Goal: Task Accomplishment & Management: Complete application form

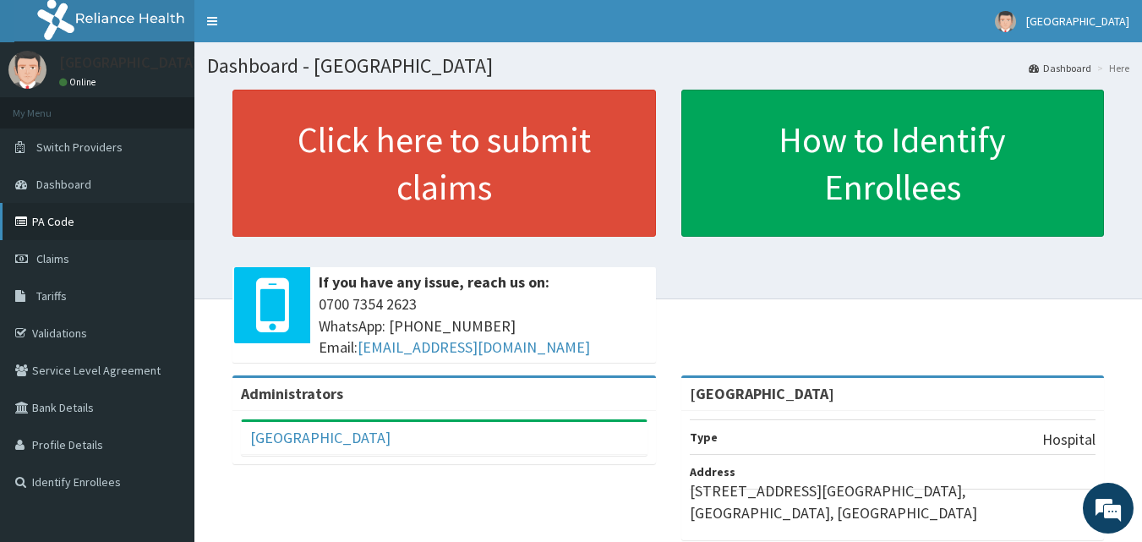
click at [67, 215] on link "PA Code" at bounding box center [97, 221] width 194 height 37
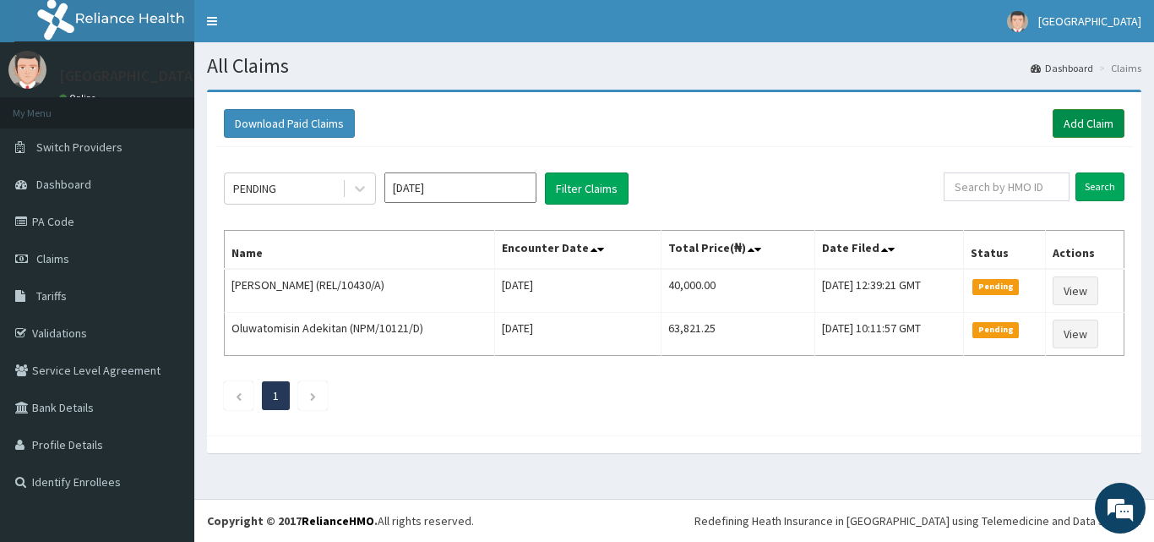
click at [1074, 128] on link "Add Claim" at bounding box center [1089, 123] width 72 height 29
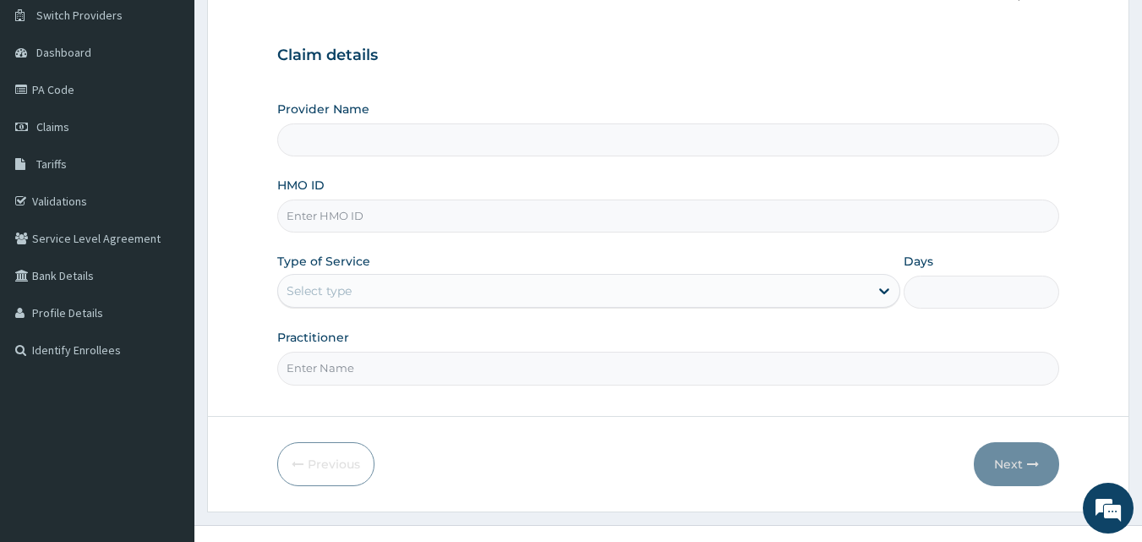
type input "[GEOGRAPHIC_DATA]"
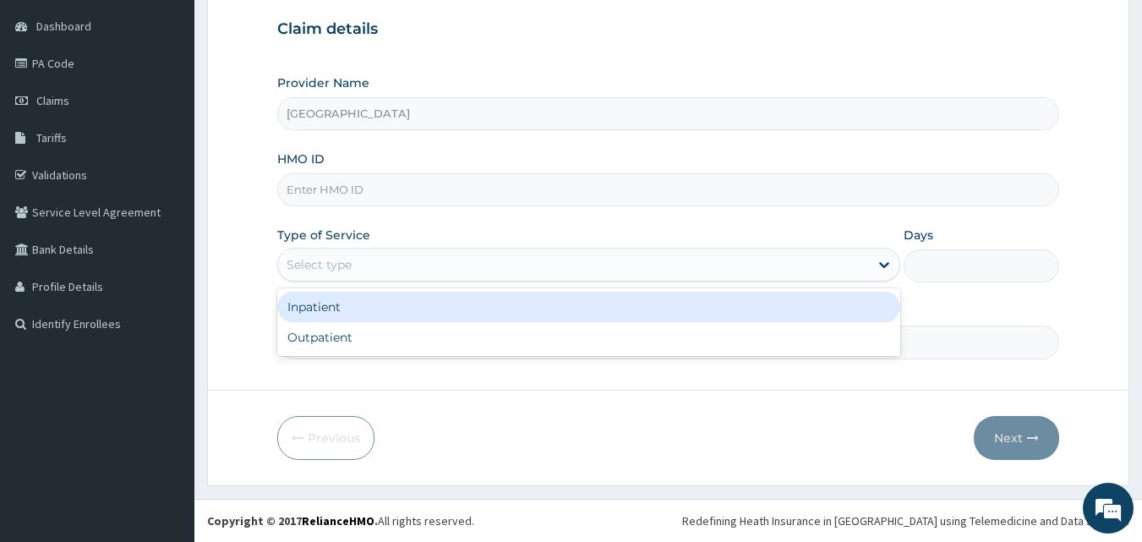
click at [368, 266] on div "Select type" at bounding box center [573, 264] width 591 height 27
click at [330, 313] on div "Inpatient" at bounding box center [588, 307] width 623 height 30
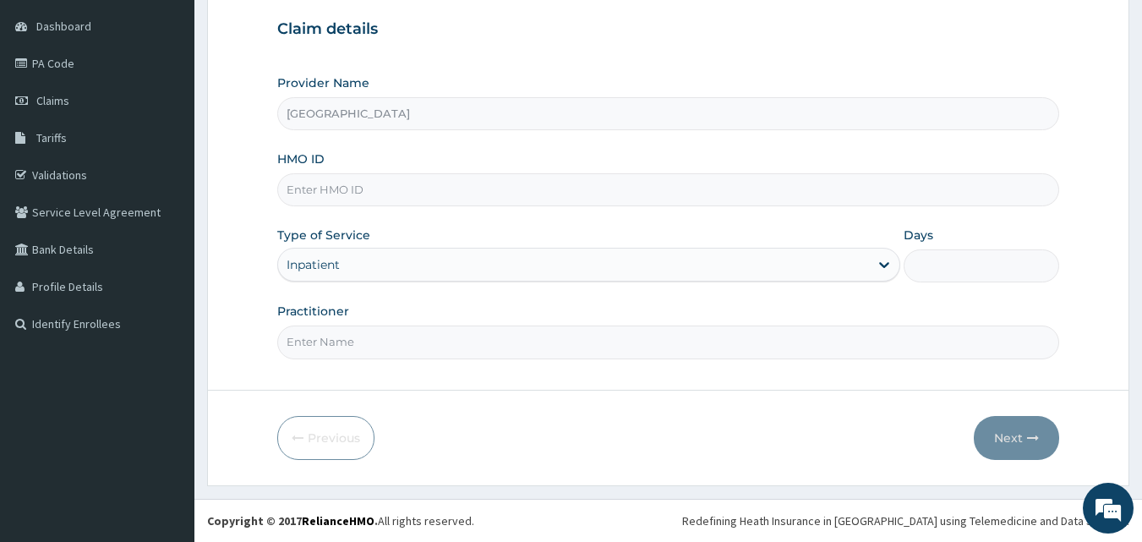
click at [347, 335] on input "Practitioner" at bounding box center [668, 341] width 782 height 33
type input "DR OGUNLOWO"
click at [931, 272] on input "Days" at bounding box center [980, 265] width 155 height 33
type input "2"
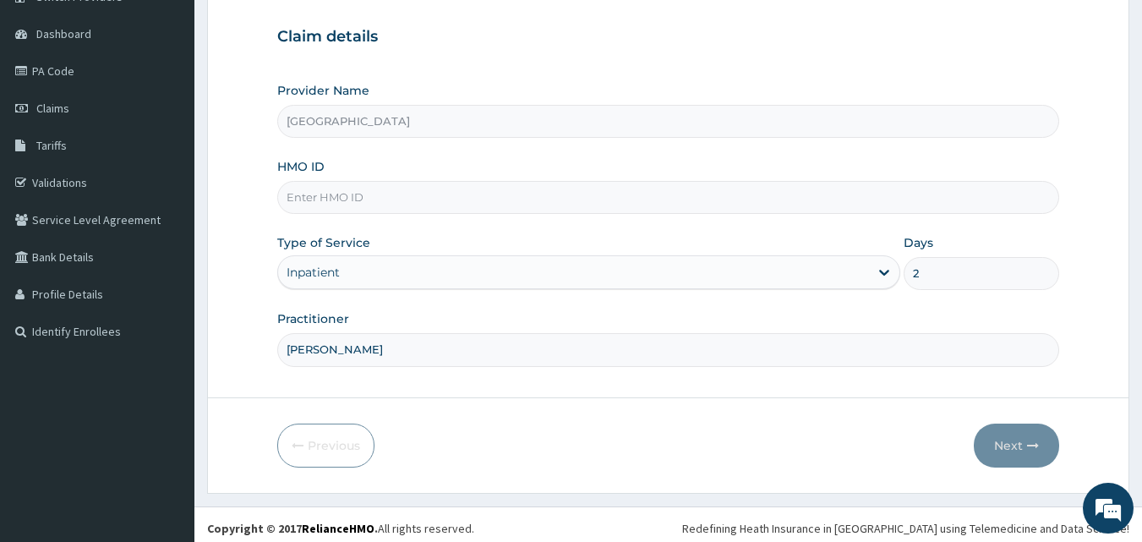
scroll to position [158, 0]
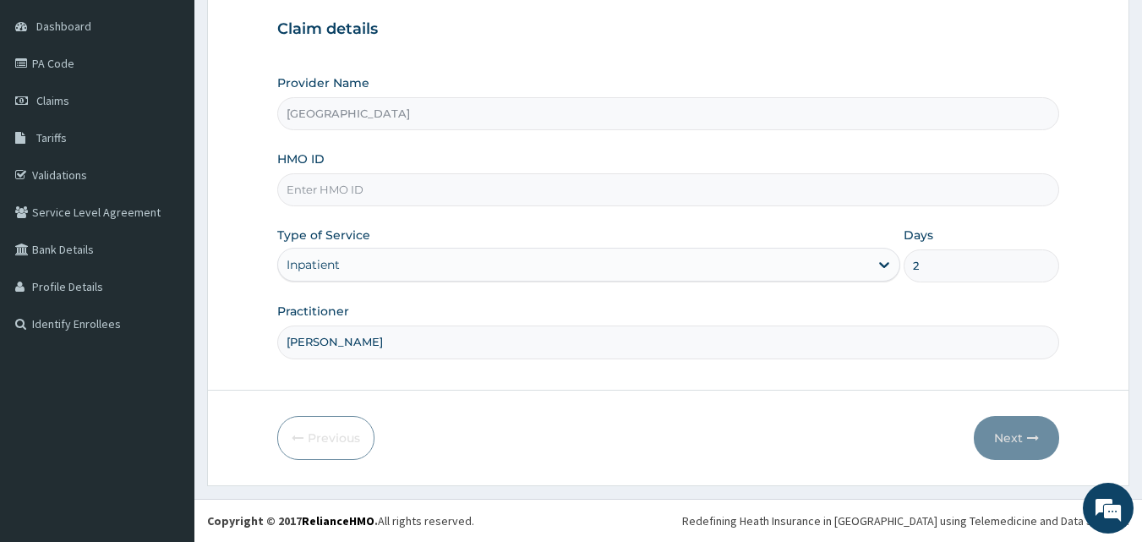
click at [342, 188] on input "HMO ID" at bounding box center [668, 189] width 782 height 33
type input "RFL/10056/A"
click at [1013, 439] on button "Next" at bounding box center [1015, 438] width 85 height 44
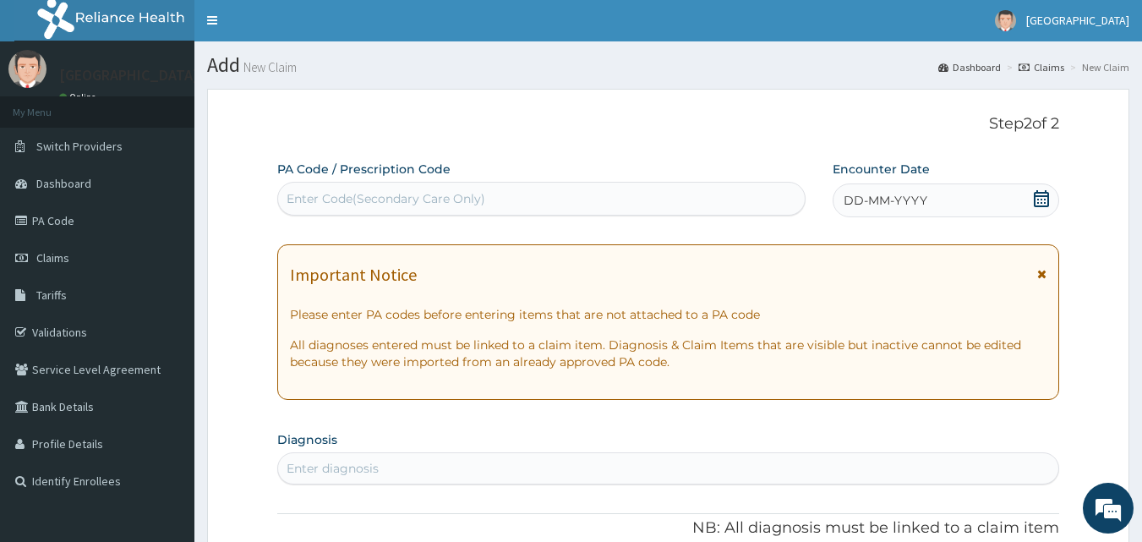
scroll to position [0, 0]
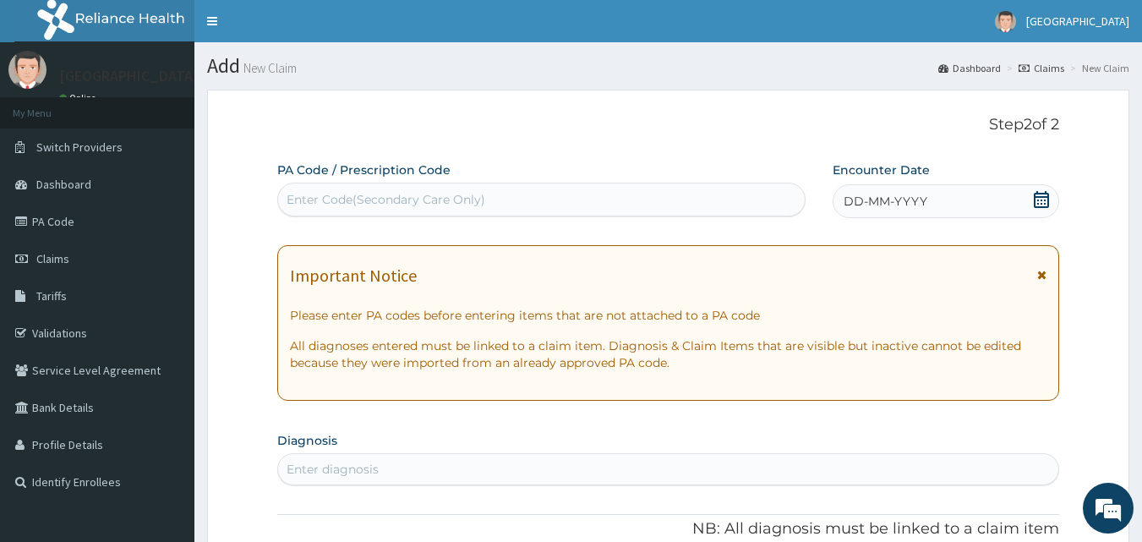
click at [1041, 196] on icon at bounding box center [1040, 199] width 15 height 17
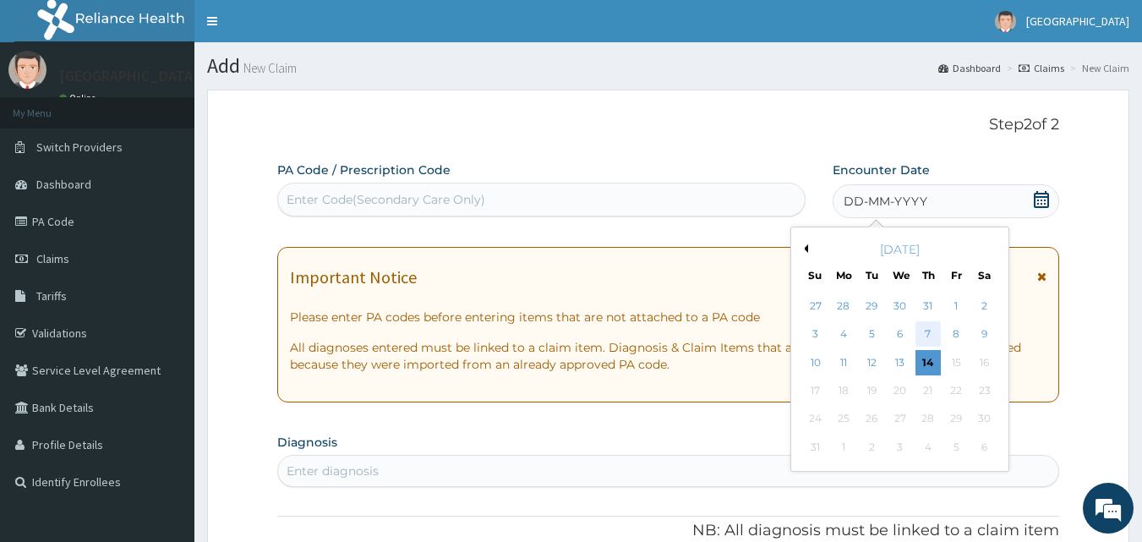
click at [925, 337] on div "7" at bounding box center [927, 334] width 25 height 25
click at [925, 339] on p "All diagnoses entered must be linked to a claim item. Diagnosis & Claim Items t…" at bounding box center [668, 356] width 757 height 34
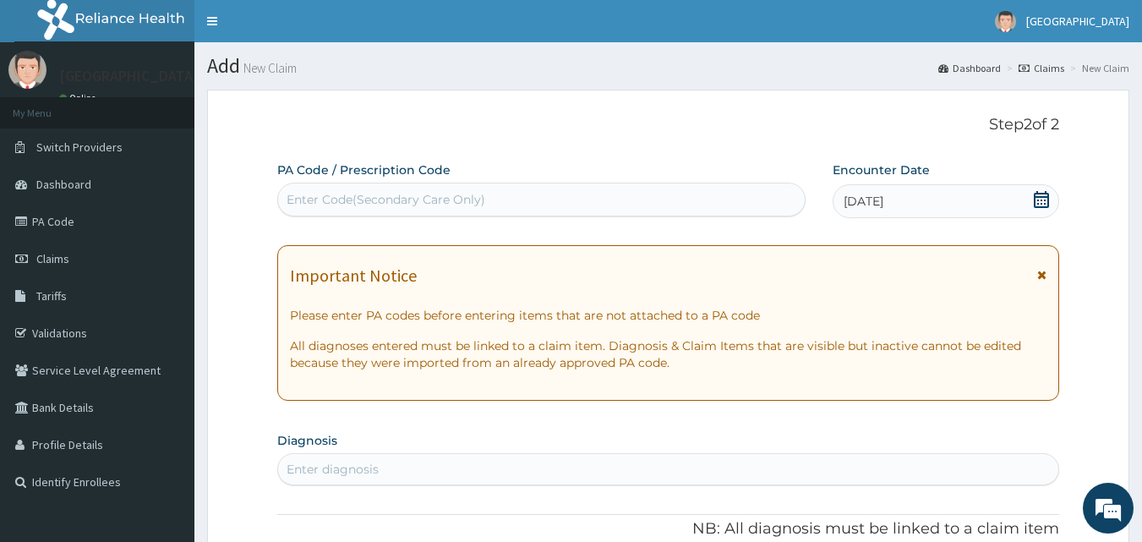
click at [399, 191] on div "Enter Code(Secondary Care Only)" at bounding box center [385, 199] width 199 height 17
paste input "PA/56D087"
type input "PA/56D087"
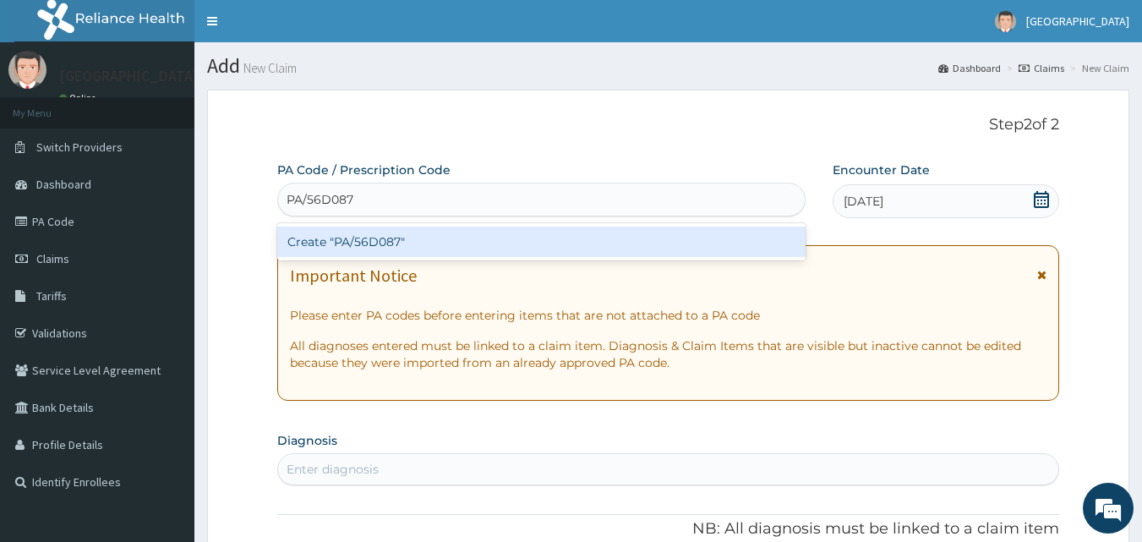
click at [376, 237] on div "Create "PA/56D087"" at bounding box center [541, 241] width 529 height 30
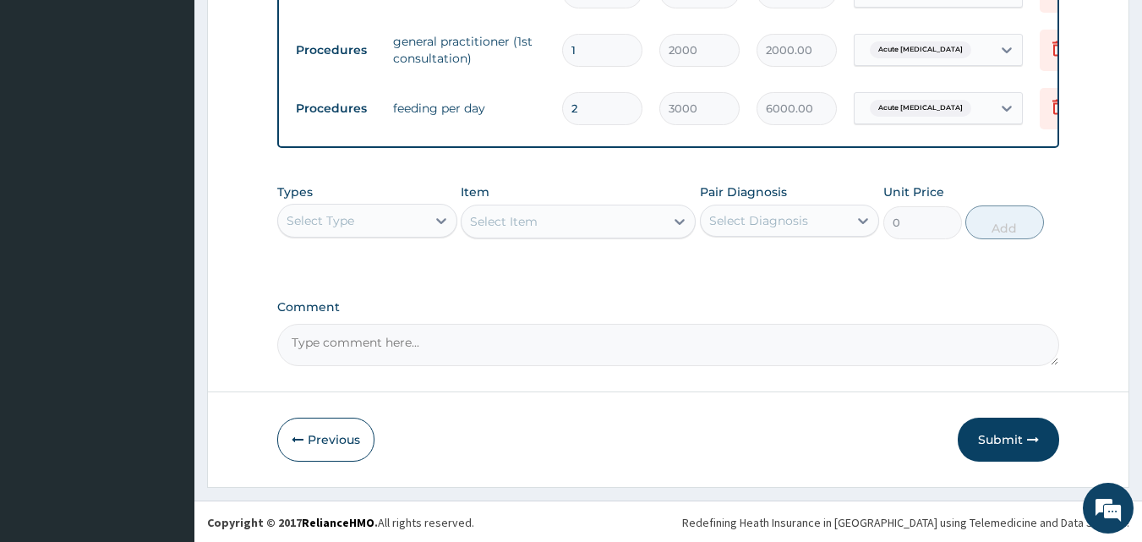
scroll to position [1134, 0]
click at [425, 226] on div "Select Type" at bounding box center [352, 218] width 148 height 27
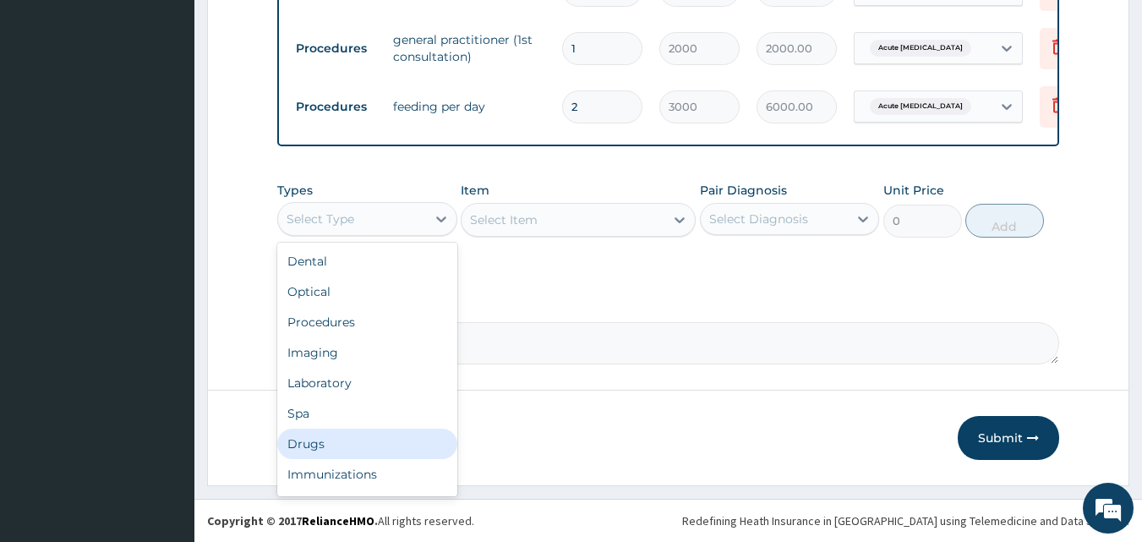
click at [321, 445] on div "Drugs" at bounding box center [367, 443] width 180 height 30
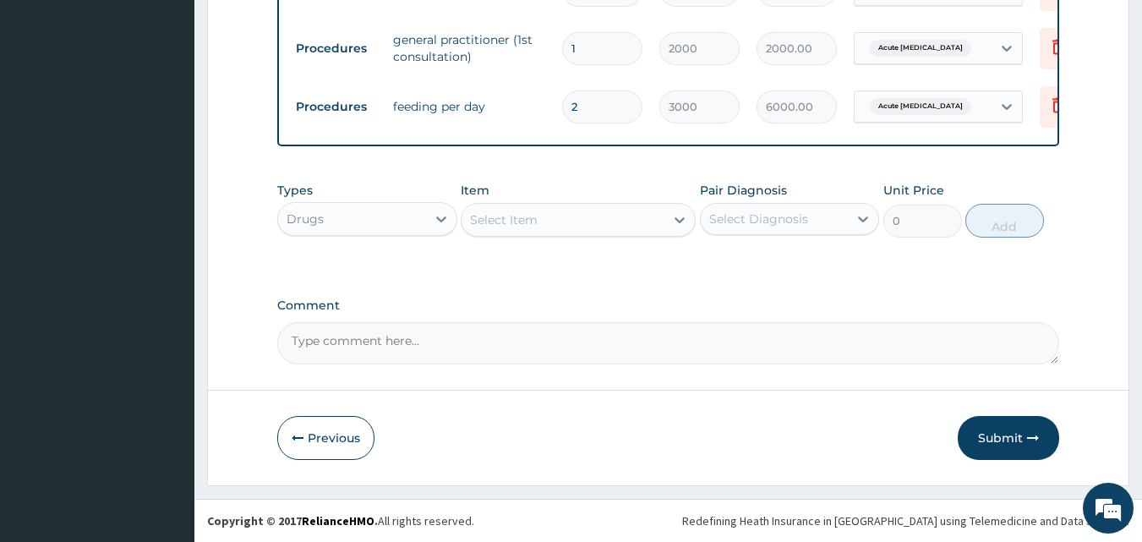
click at [549, 221] on div "Select Item" at bounding box center [562, 219] width 203 height 27
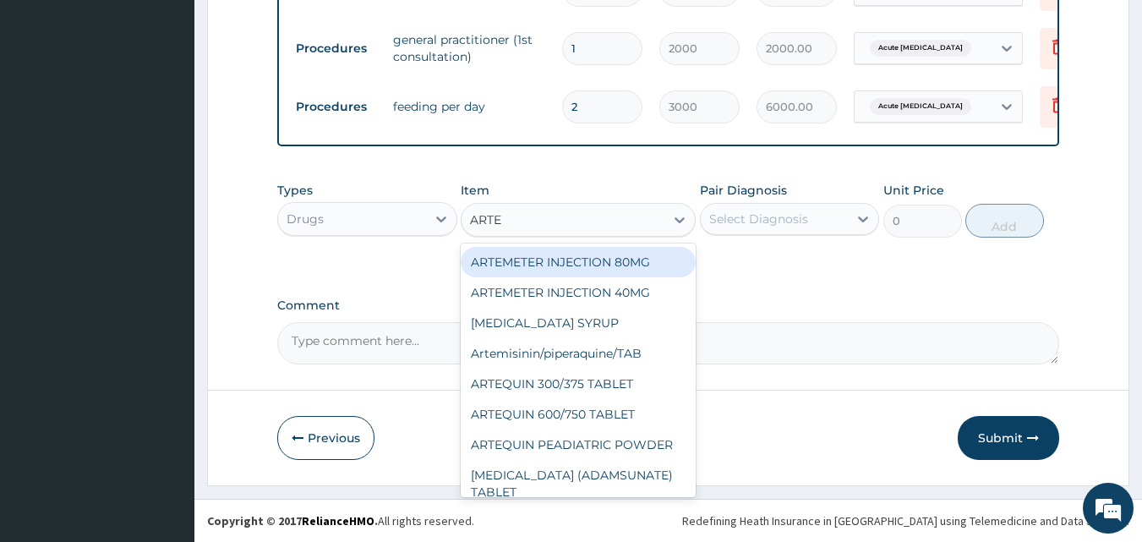
type input "ARTEM"
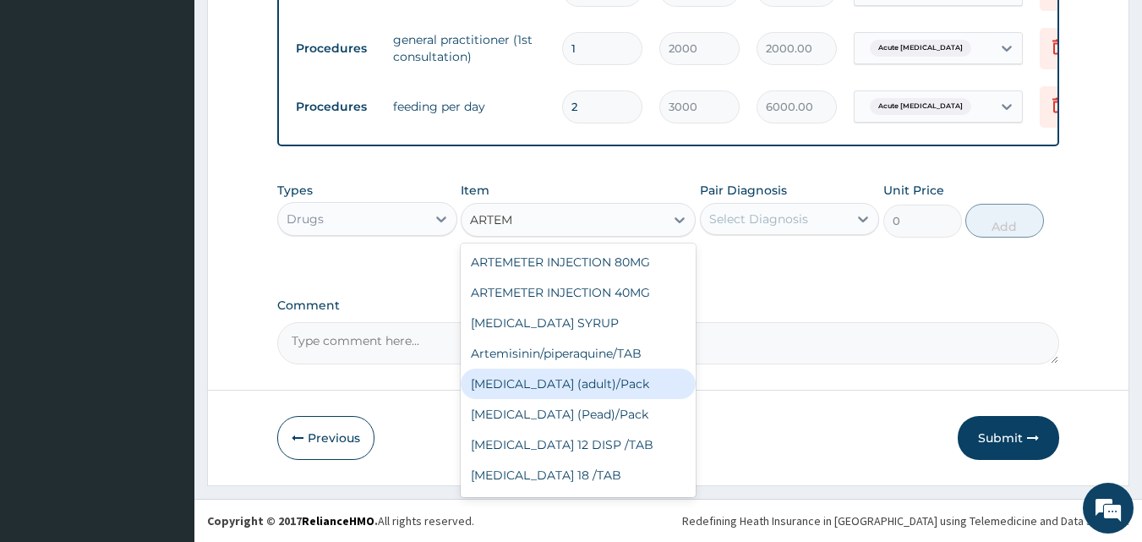
click at [572, 391] on div "Coartem (adult)/Pack" at bounding box center [578, 383] width 235 height 30
type input "1000"
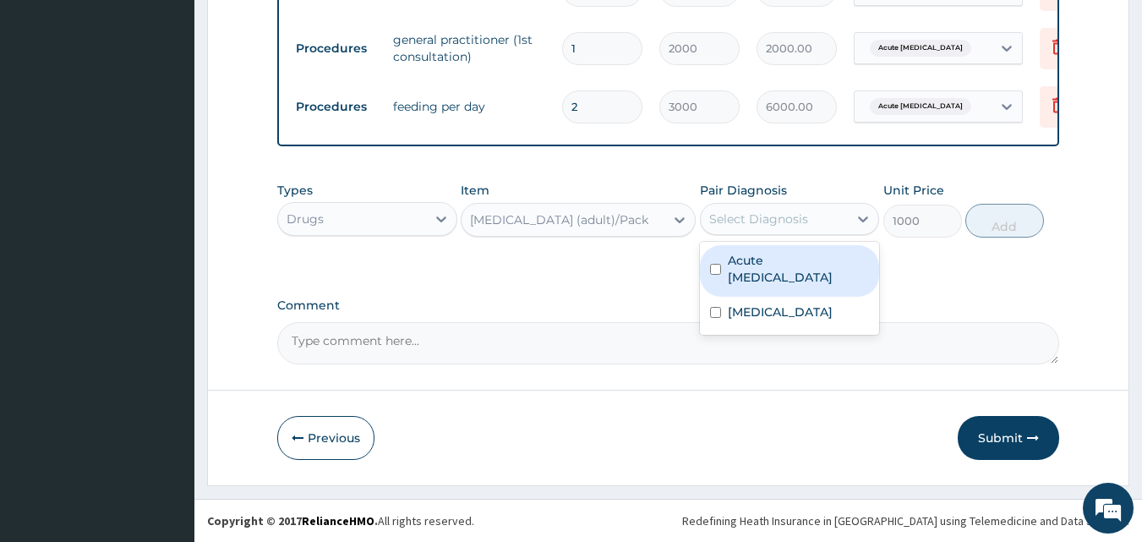
click at [759, 224] on div "Select Diagnosis" at bounding box center [758, 218] width 99 height 17
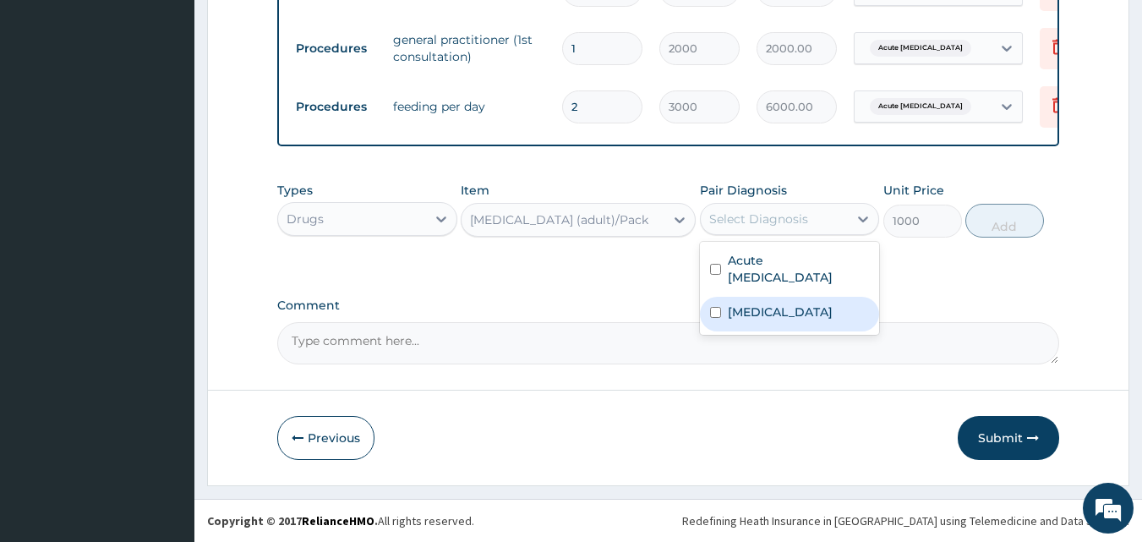
click at [718, 307] on input "checkbox" at bounding box center [715, 312] width 11 height 11
checkbox input "true"
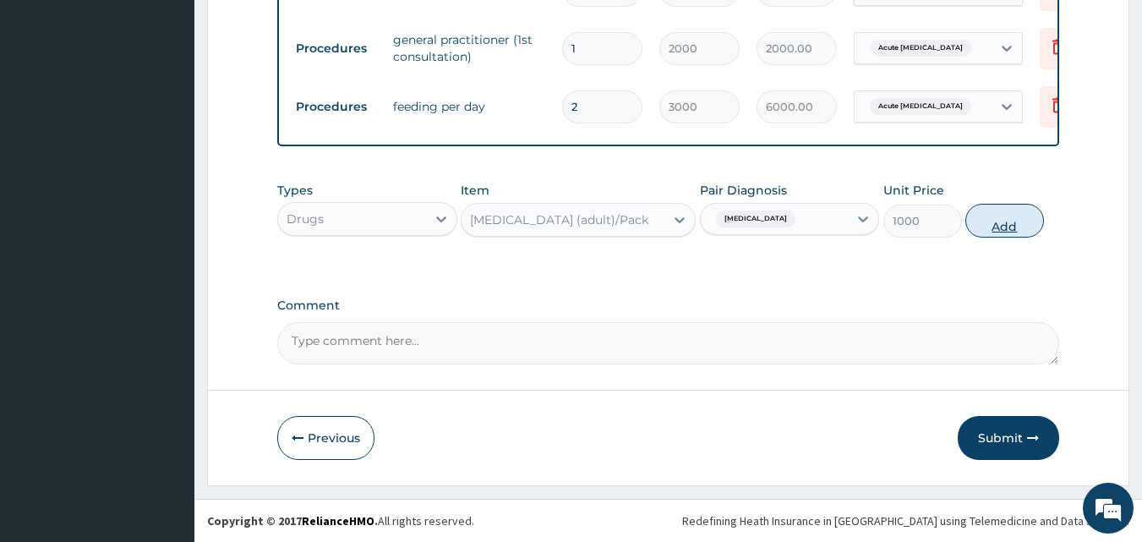
click at [1006, 227] on button "Add" at bounding box center [1004, 221] width 79 height 34
type input "0"
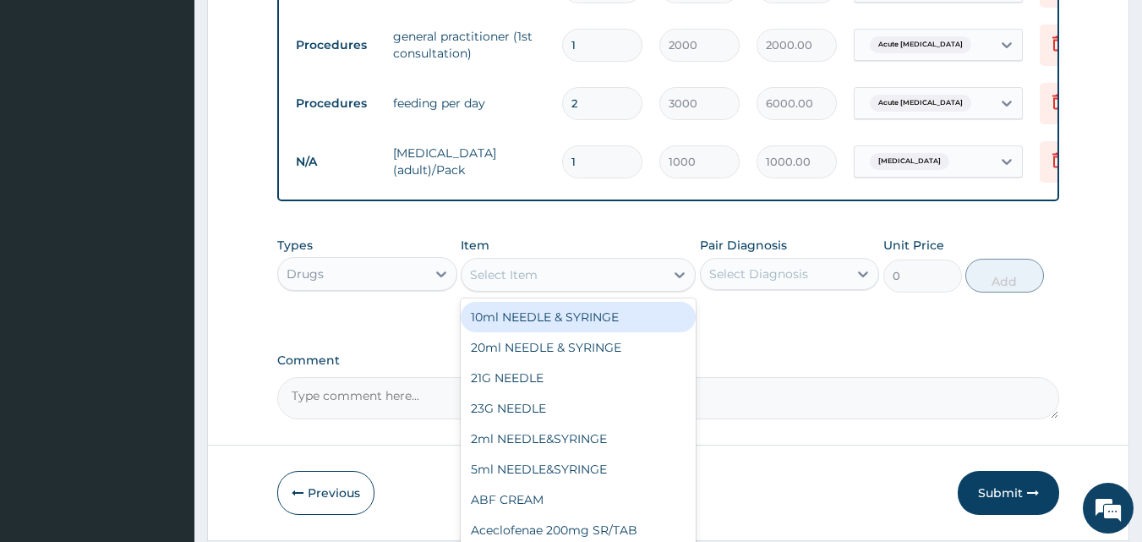
click at [531, 275] on div "Select Item" at bounding box center [504, 274] width 68 height 17
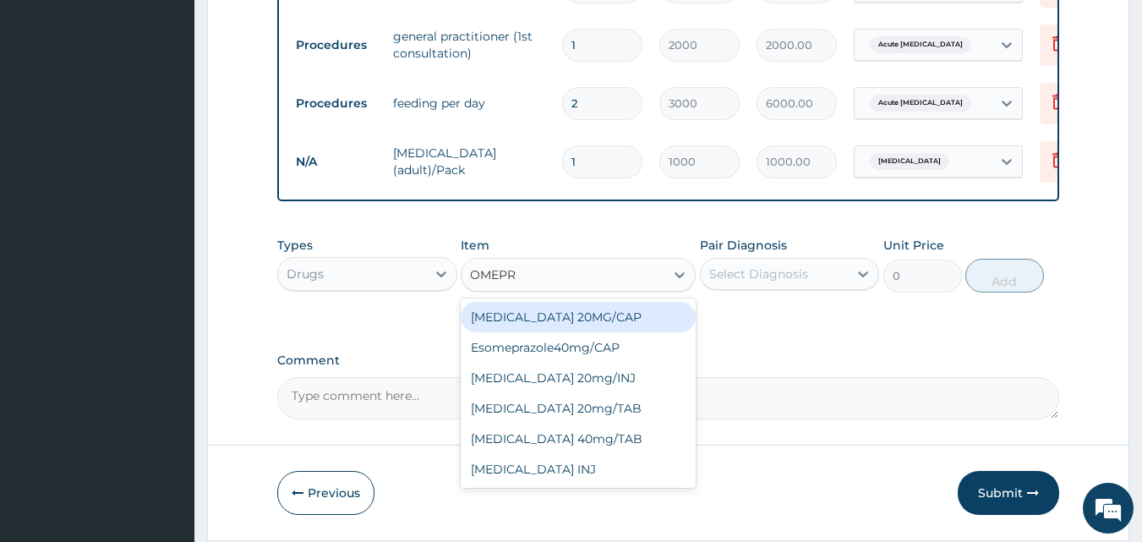
type input "OMEPRA"
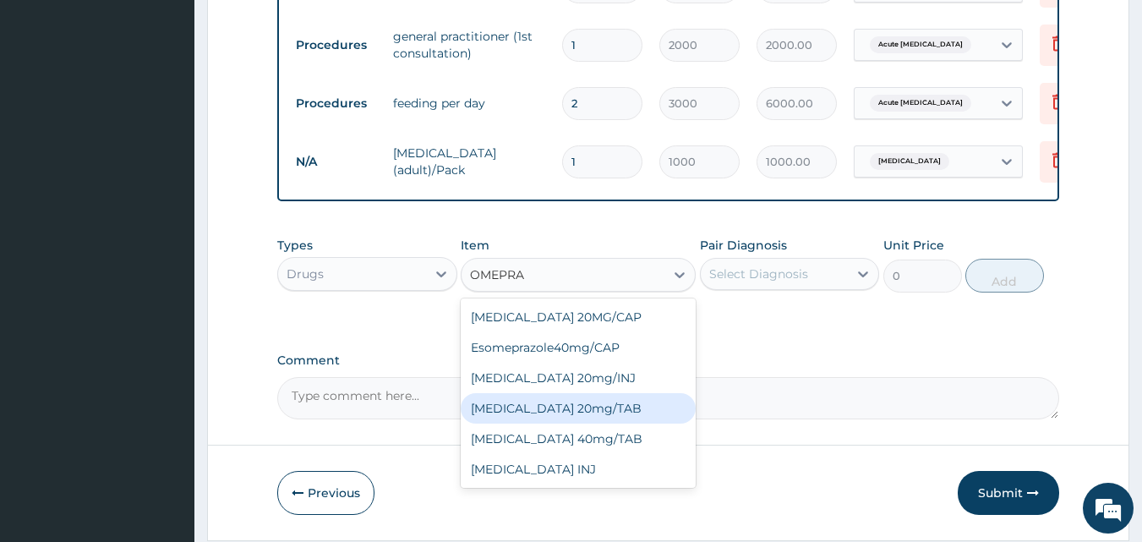
click at [546, 404] on div "OMEPRAZOLE 20mg/TAB" at bounding box center [578, 408] width 235 height 30
type input "78.75"
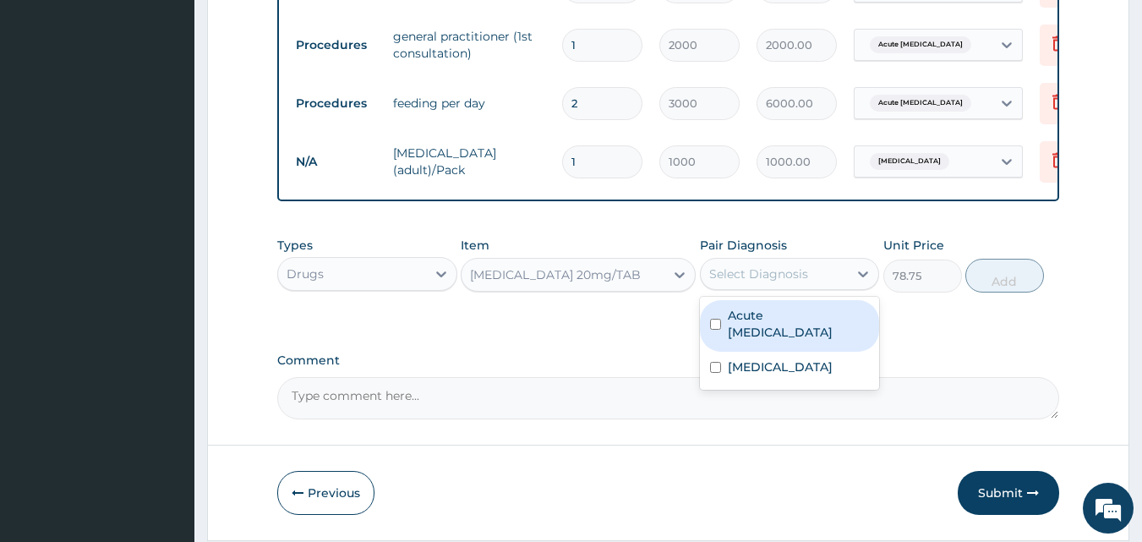
click at [784, 279] on div "Select Diagnosis" at bounding box center [758, 273] width 99 height 17
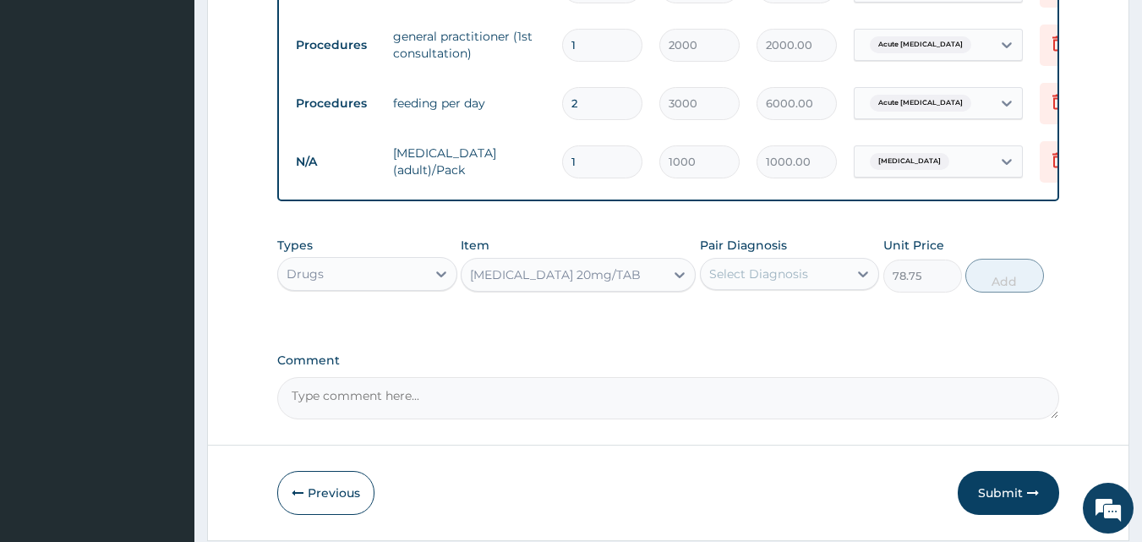
click at [784, 279] on div "Select Diagnosis" at bounding box center [758, 273] width 99 height 17
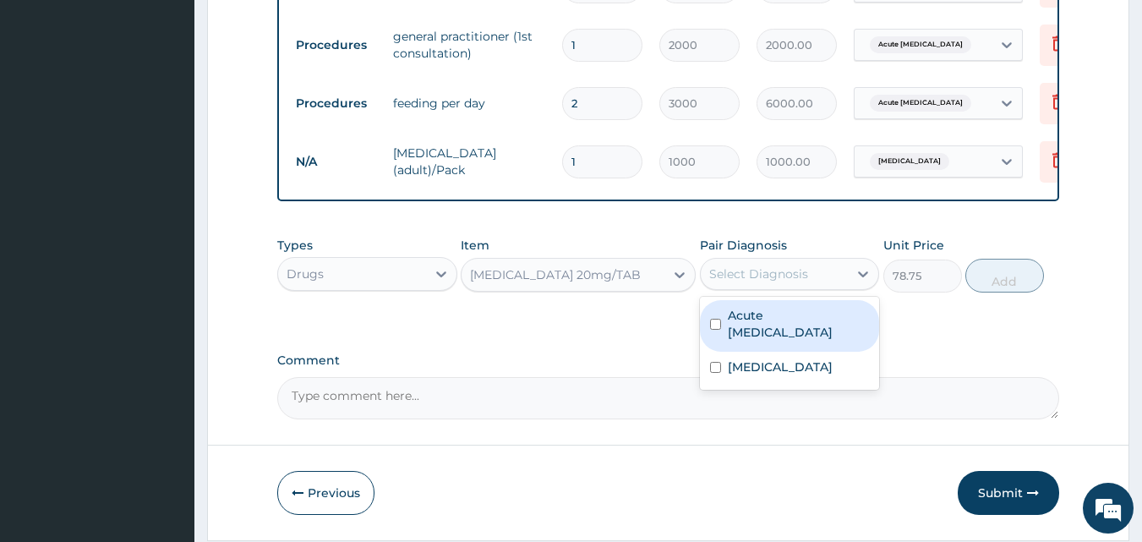
click at [716, 319] on input "checkbox" at bounding box center [715, 324] width 11 height 11
checkbox input "true"
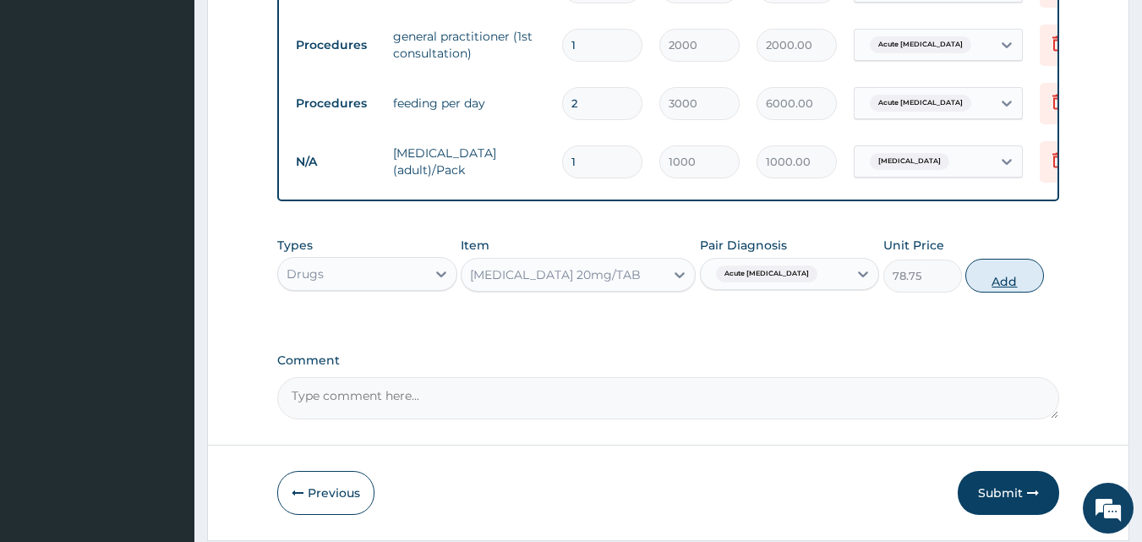
click at [1013, 285] on button "Add" at bounding box center [1004, 276] width 79 height 34
type input "0"
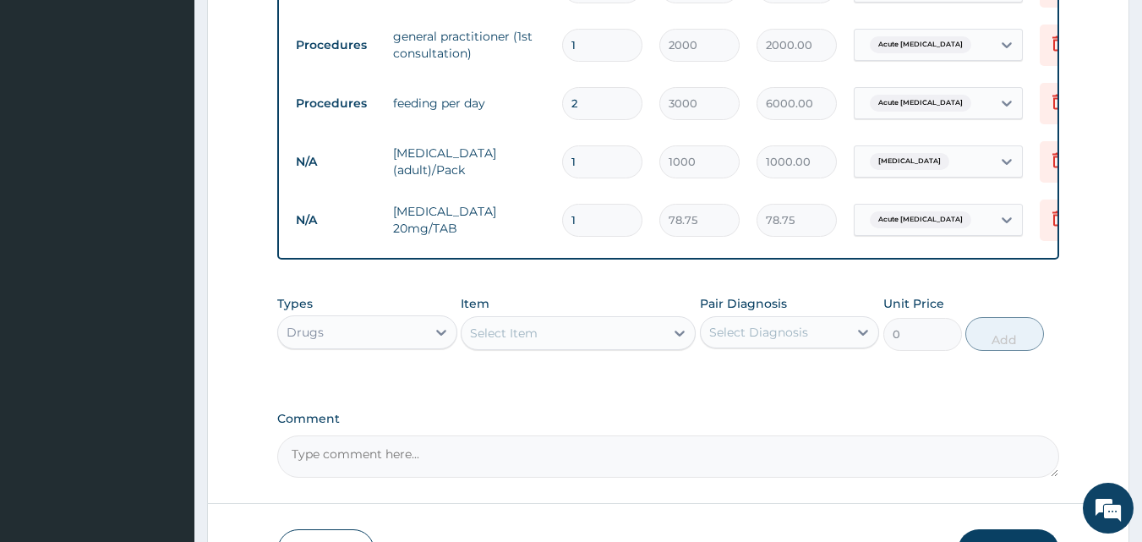
type input "0.00"
type input "2"
type input "157.50"
type input "28"
type input "2205.00"
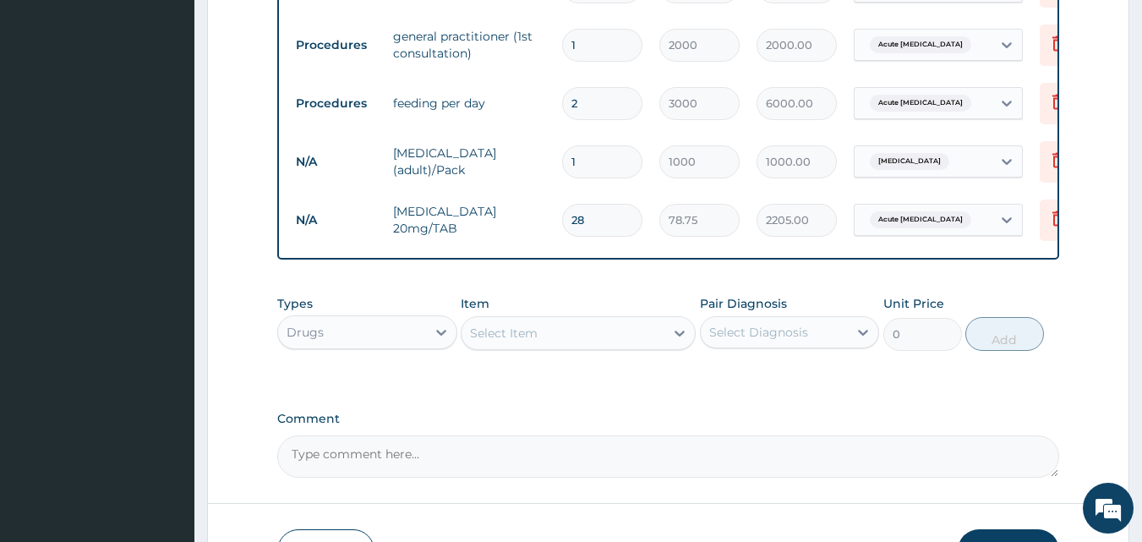
type input "28"
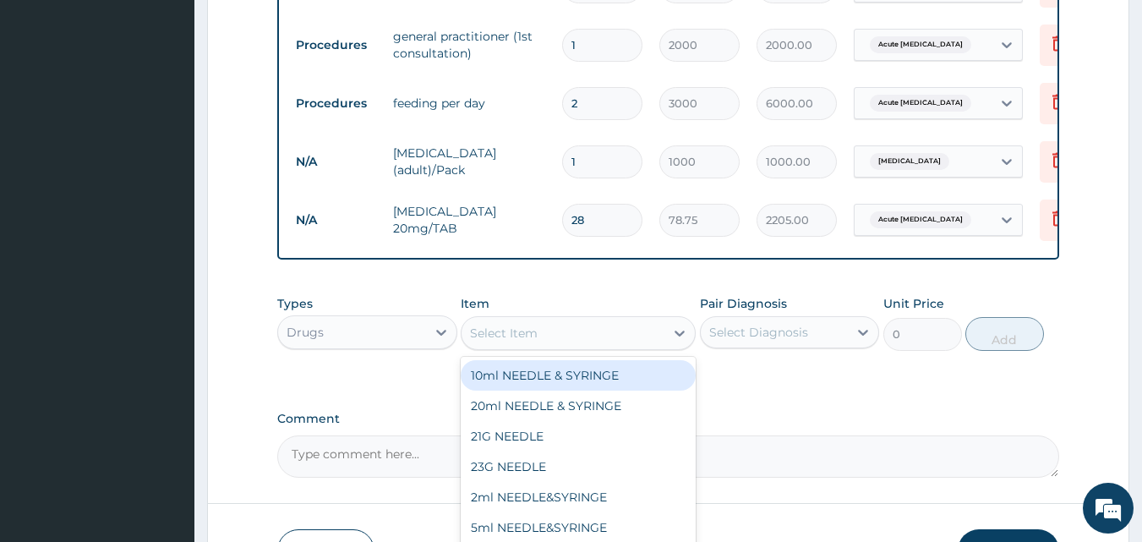
click at [502, 335] on div "Select Item" at bounding box center [504, 332] width 68 height 17
type input "PARACETA"
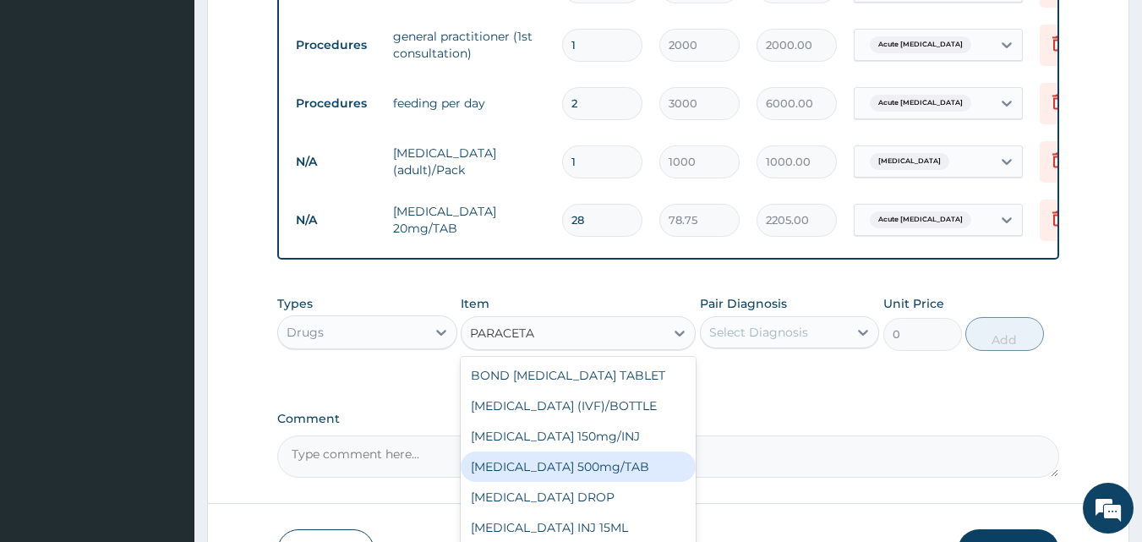
click at [538, 466] on div "PARACETAMOL 500mg/TAB" at bounding box center [578, 466] width 235 height 30
type input "7"
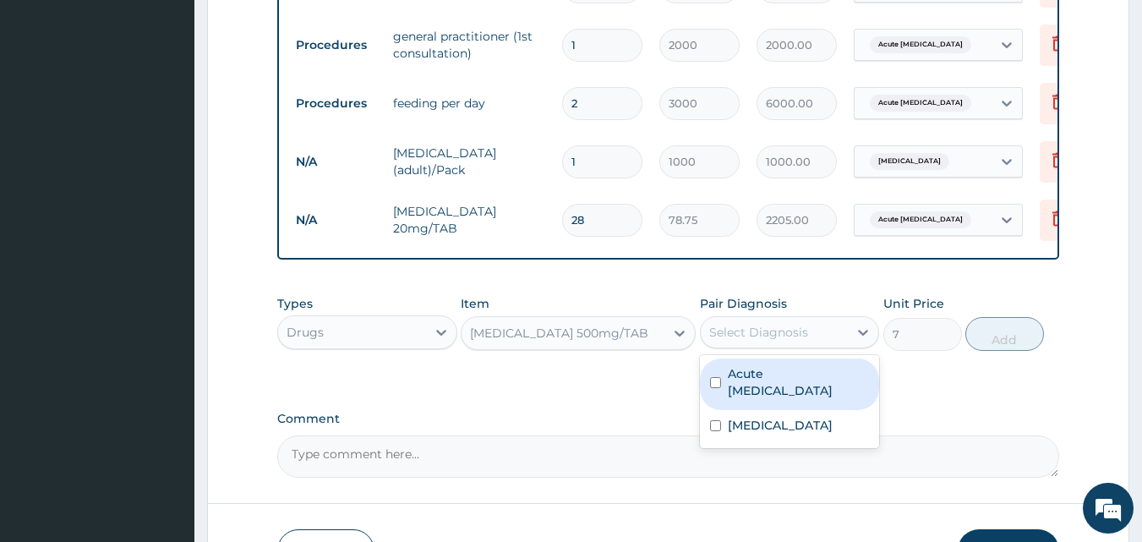
click at [790, 335] on div "Select Diagnosis" at bounding box center [758, 332] width 99 height 17
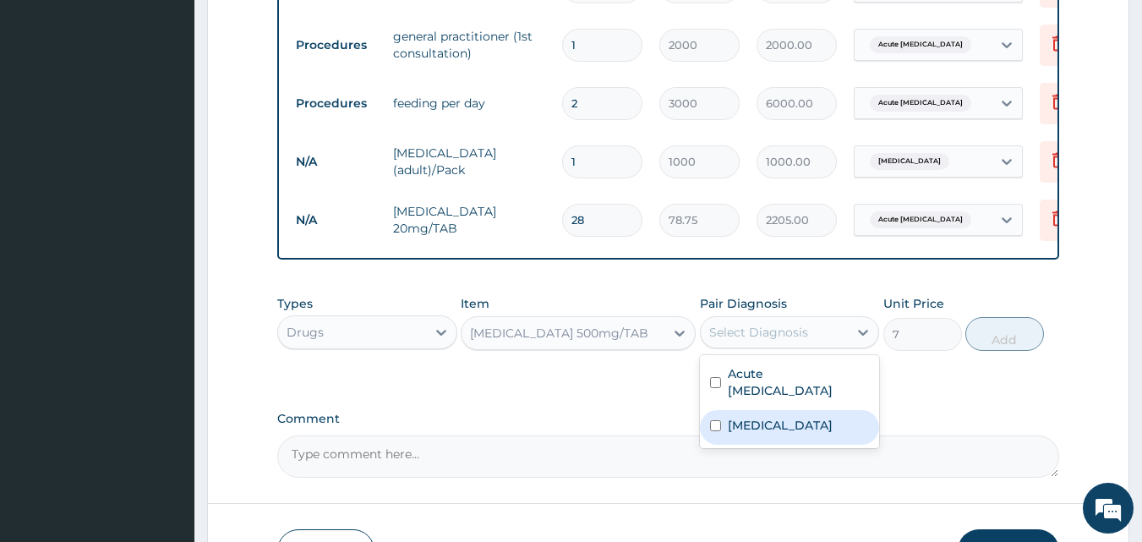
click at [712, 420] on input "checkbox" at bounding box center [715, 425] width 11 height 11
checkbox input "true"
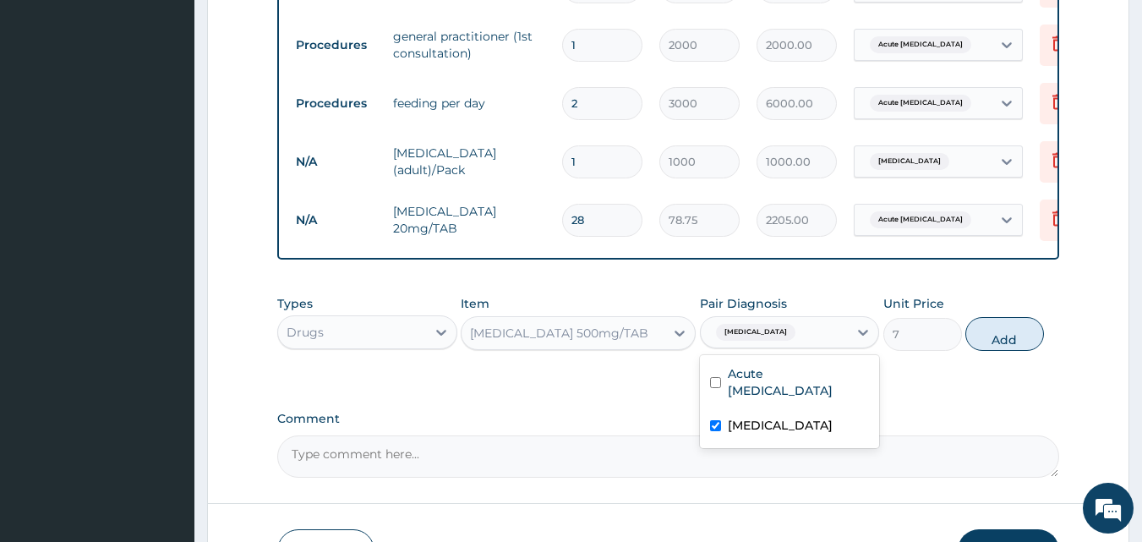
click at [1013, 355] on div "Types Drugs Item PARACETAMOL 500mg/TAB Pair Diagnosis option Malaria, selected.…" at bounding box center [668, 322] width 782 height 73
click at [996, 347] on button "Add" at bounding box center [1004, 334] width 79 height 34
type input "0"
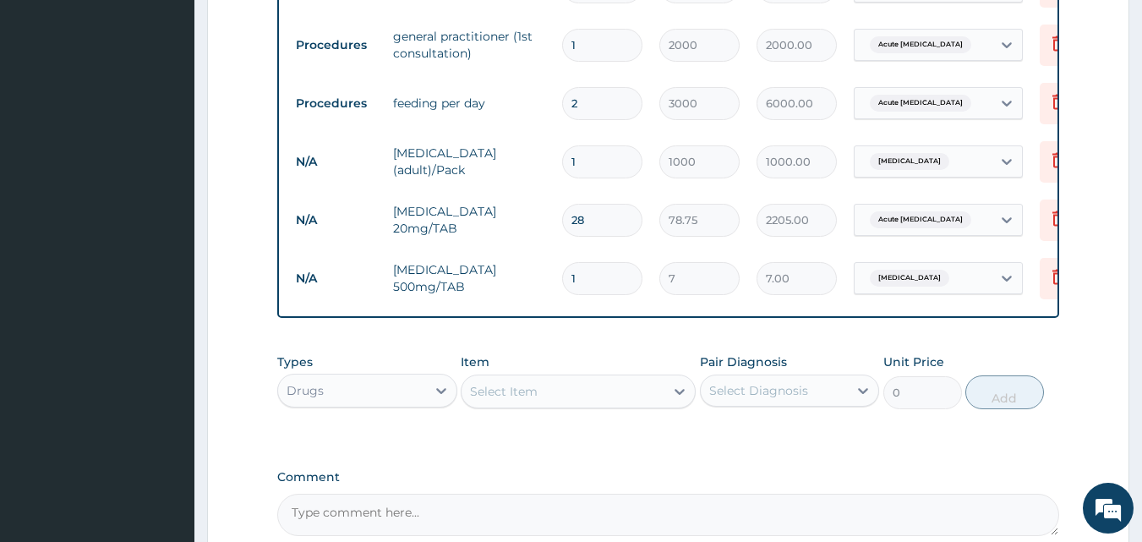
type input "18"
type input "126.00"
type input "18"
click at [616, 358] on div "Item Select Item" at bounding box center [578, 381] width 235 height 56
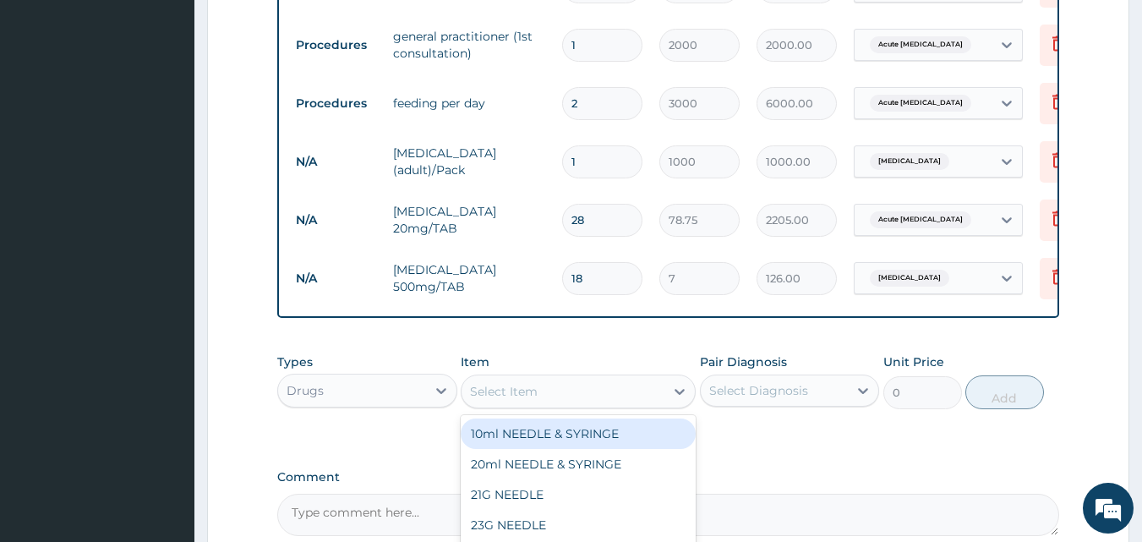
click at [527, 399] on div "Select Item" at bounding box center [504, 391] width 68 height 17
type input "AMOX"
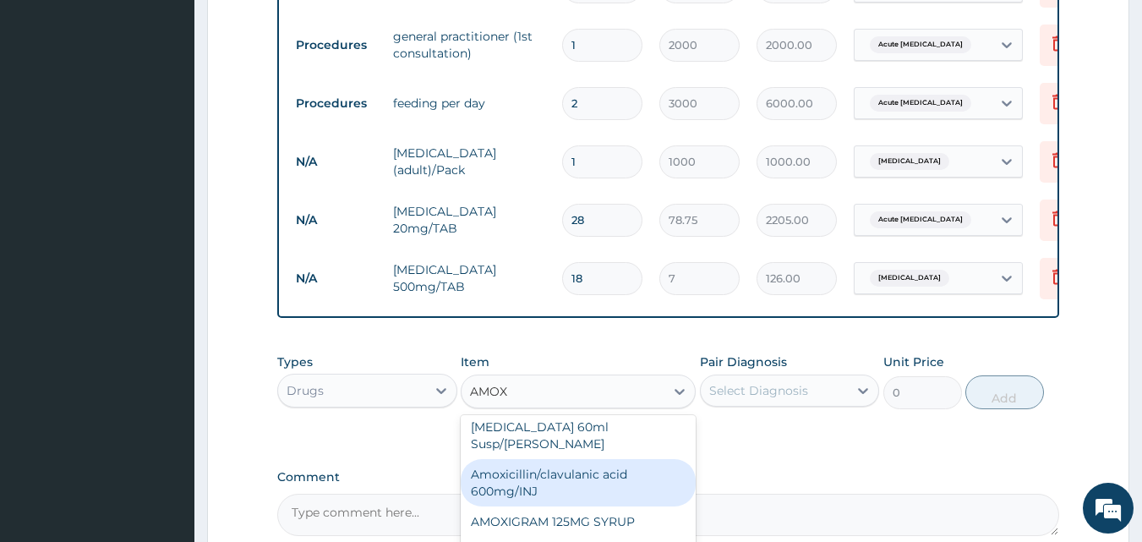
scroll to position [169, 0]
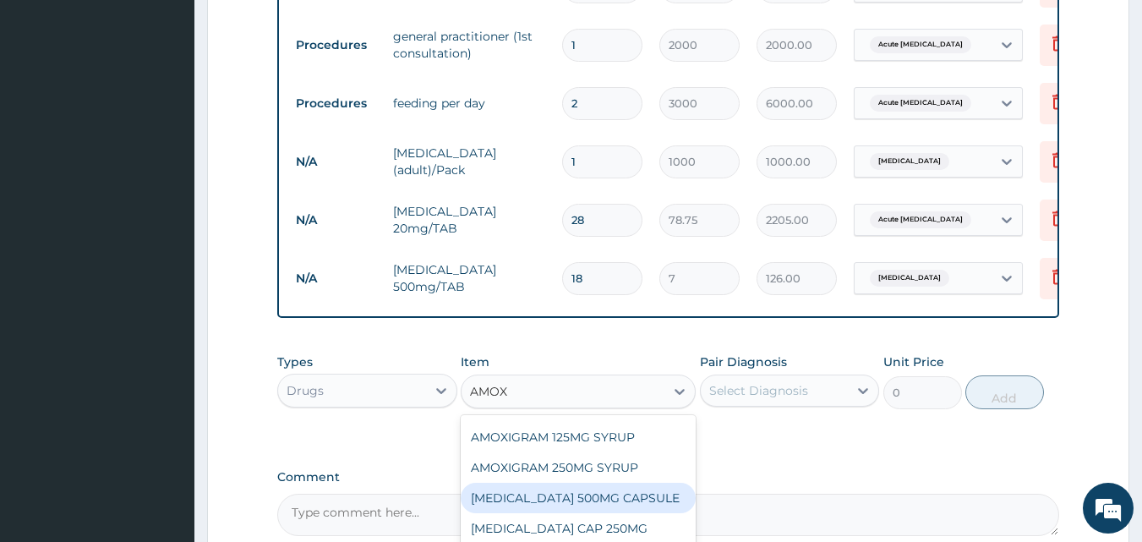
click at [561, 489] on div "AMOXIL 500MG CAPSULE" at bounding box center [578, 497] width 235 height 30
type input "70"
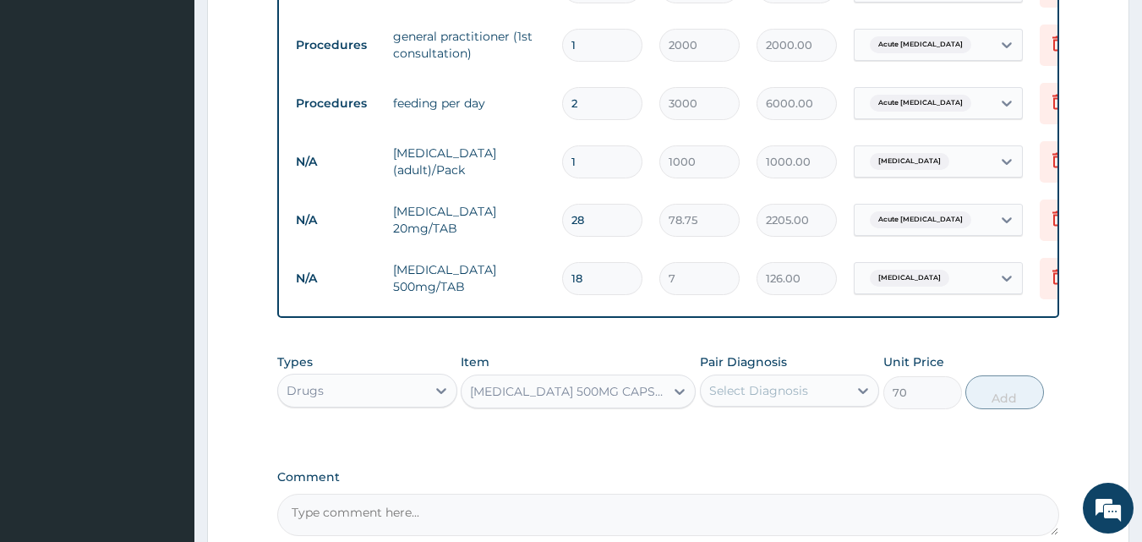
click at [731, 395] on div "Select Diagnosis" at bounding box center [758, 390] width 99 height 17
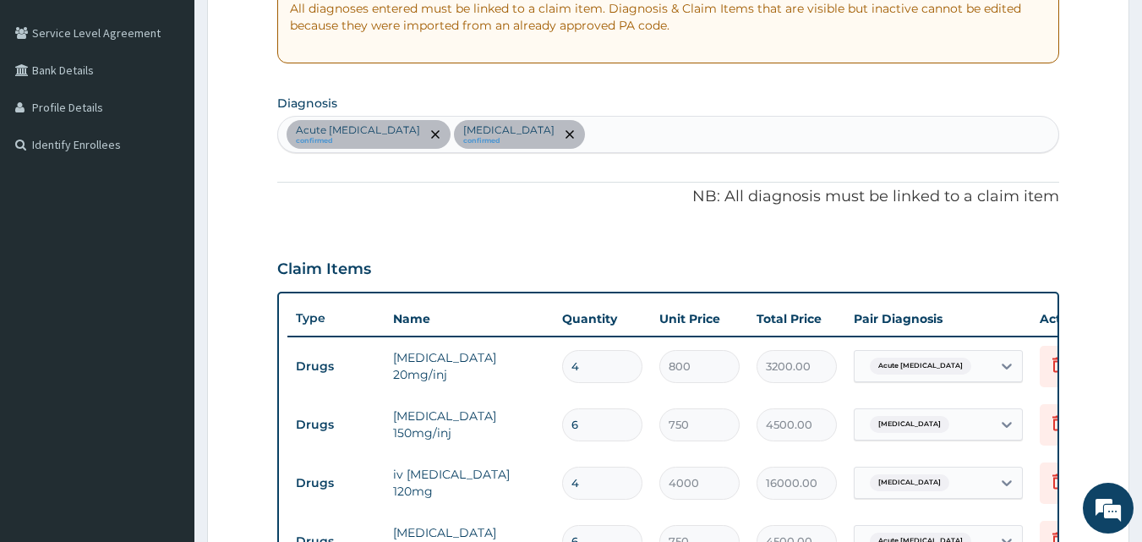
scroll to position [338, 0]
click at [524, 138] on div "Acute peptic ulcer confirmed Malaria confirmed" at bounding box center [668, 133] width 781 height 35
type input "SEPSIS"
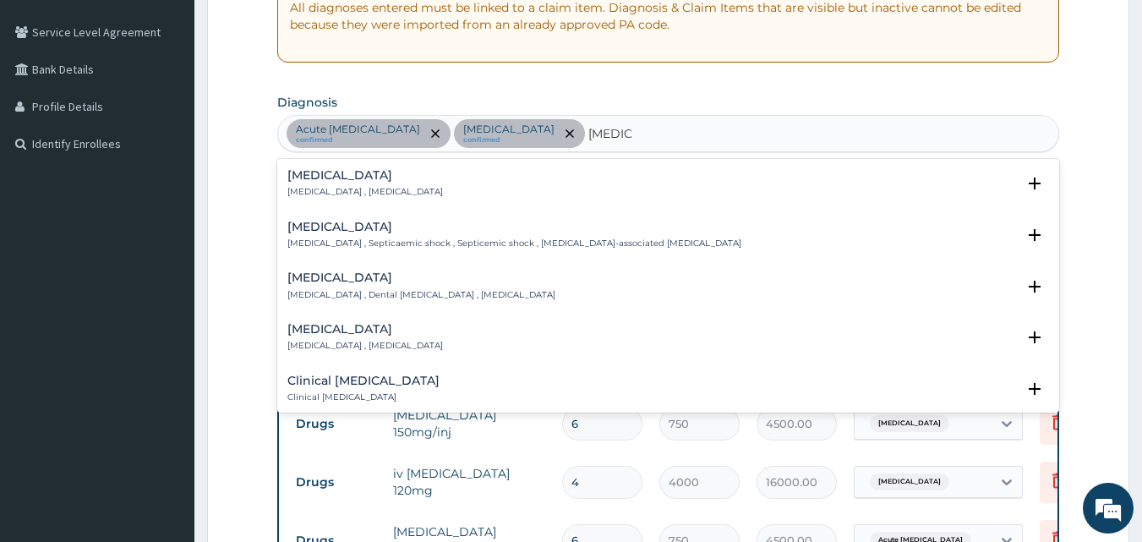
click at [324, 177] on h4 "Sepsis" at bounding box center [364, 175] width 155 height 13
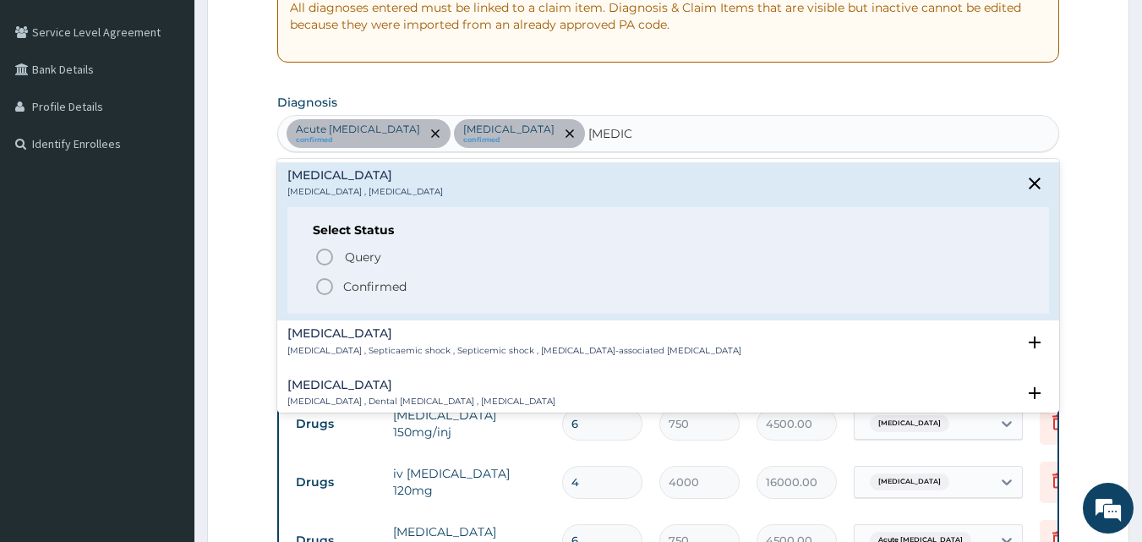
click at [324, 289] on icon "status option filled" at bounding box center [324, 286] width 20 height 20
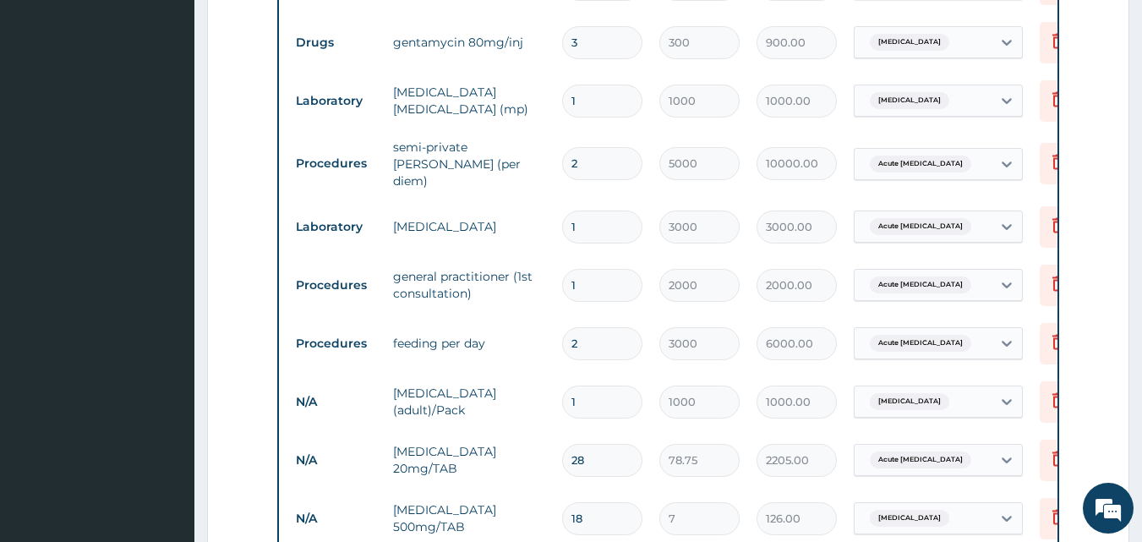
scroll to position [1098, 0]
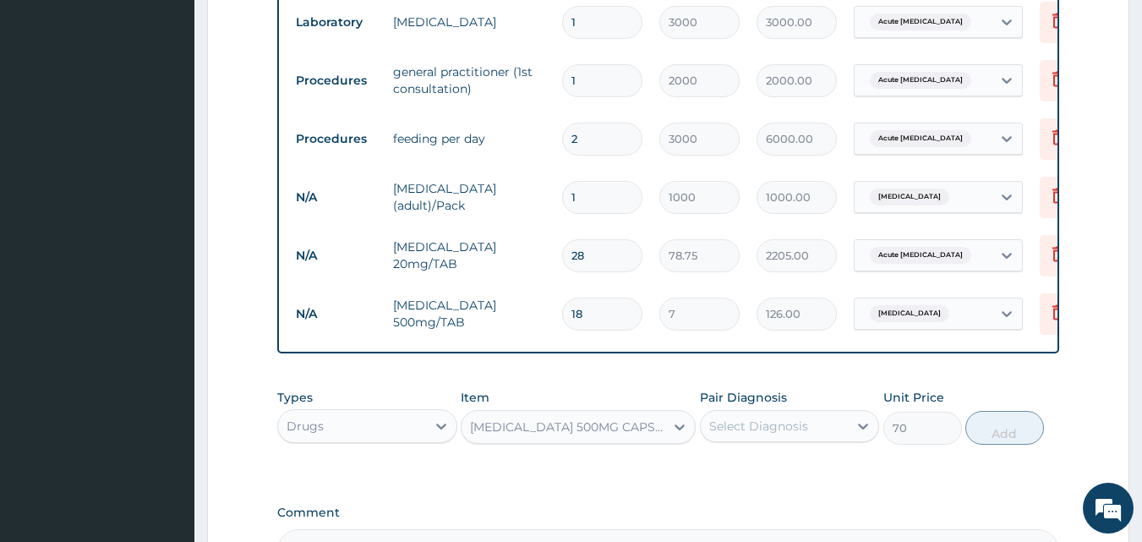
click at [759, 433] on div "Select Diagnosis" at bounding box center [758, 425] width 99 height 17
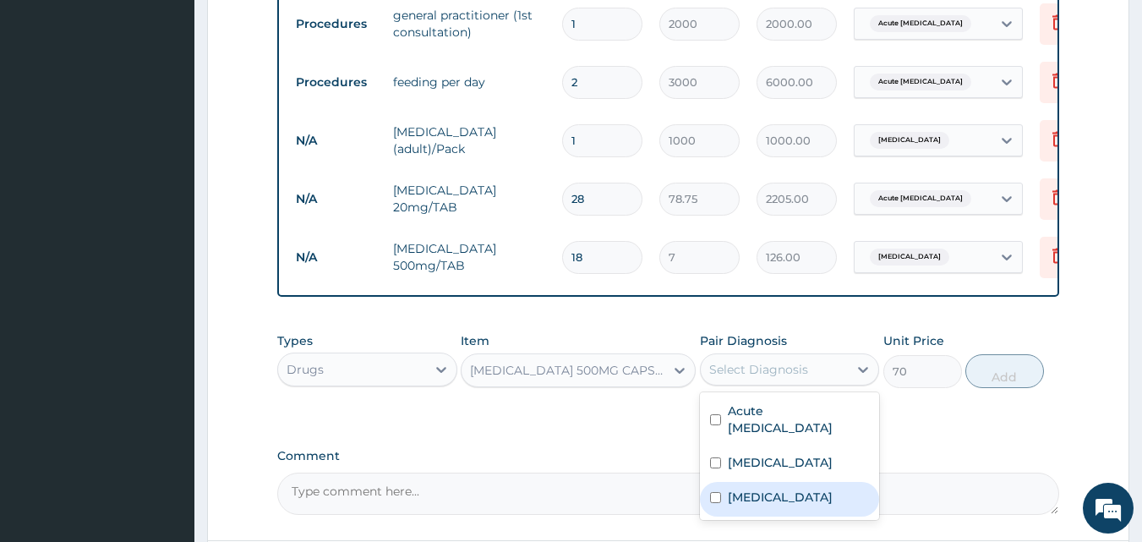
scroll to position [1183, 0]
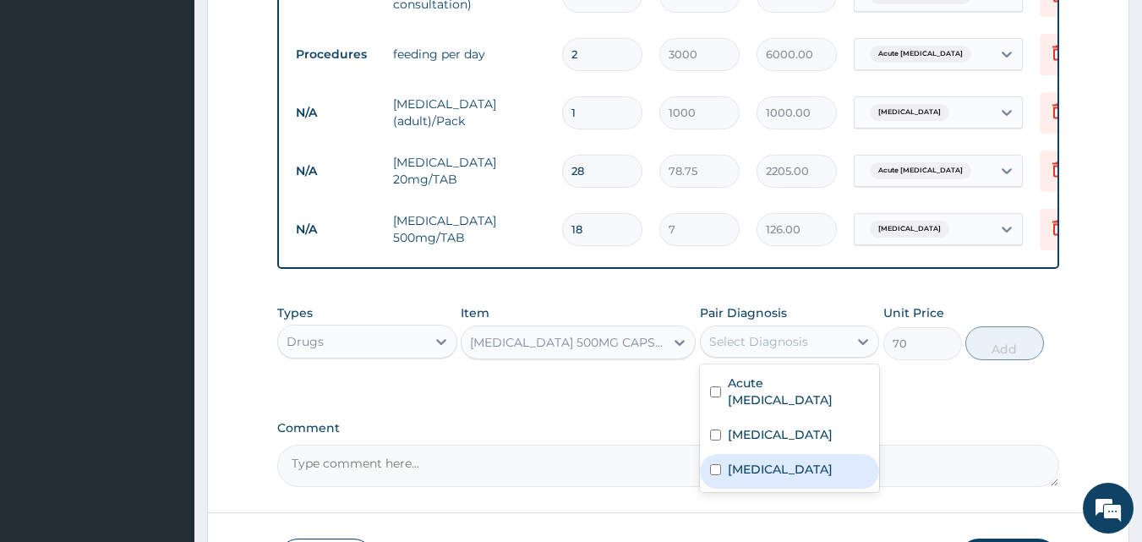
click at [714, 464] on input "checkbox" at bounding box center [715, 469] width 11 height 11
checkbox input "true"
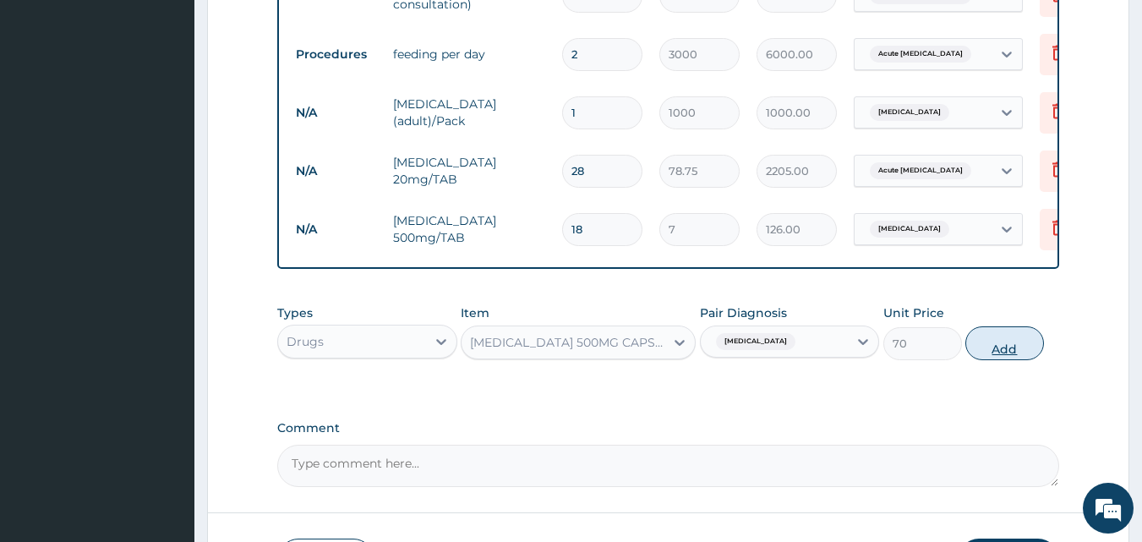
click at [993, 348] on button "Add" at bounding box center [1004, 343] width 79 height 34
type input "0"
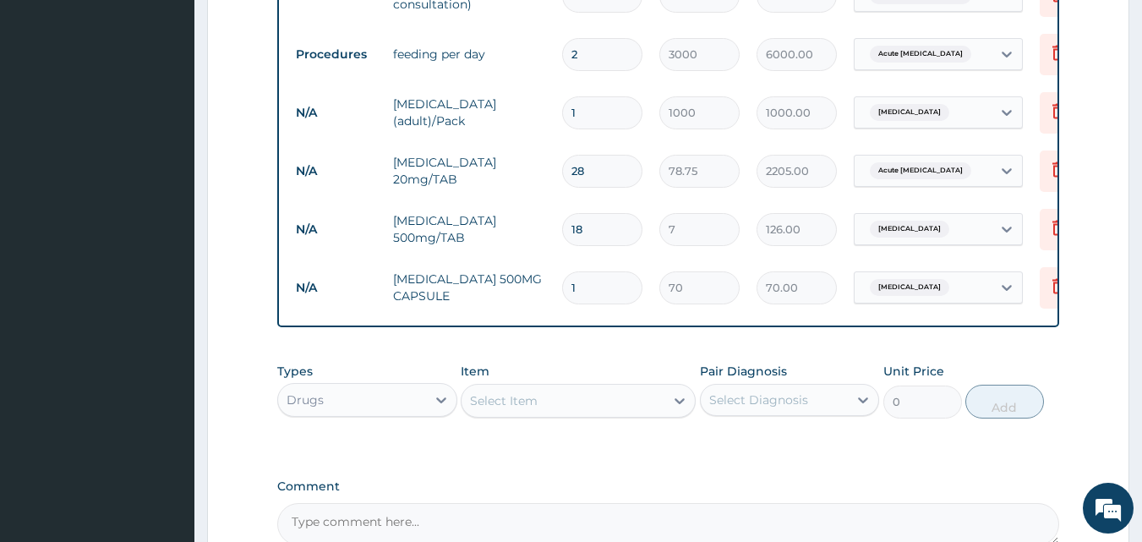
type input "0.00"
type input "2"
type input "140.00"
type input "21"
type input "1470.00"
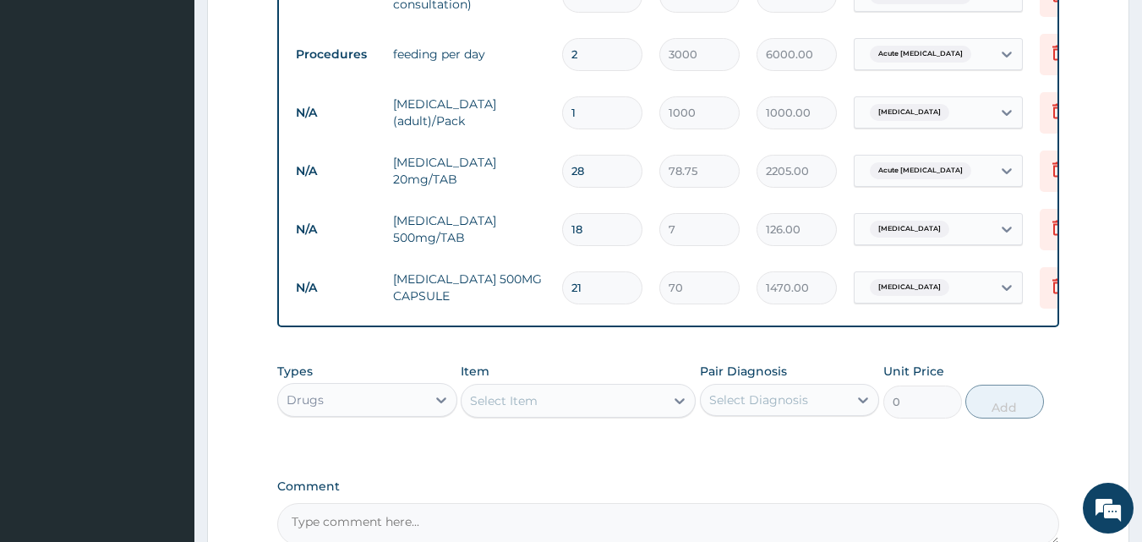
type input "21"
click at [630, 304] on tr "N/A AMOXIL 500MG CAPSULE 21 70 1470.00 Sepsis Delete" at bounding box center [701, 288] width 828 height 58
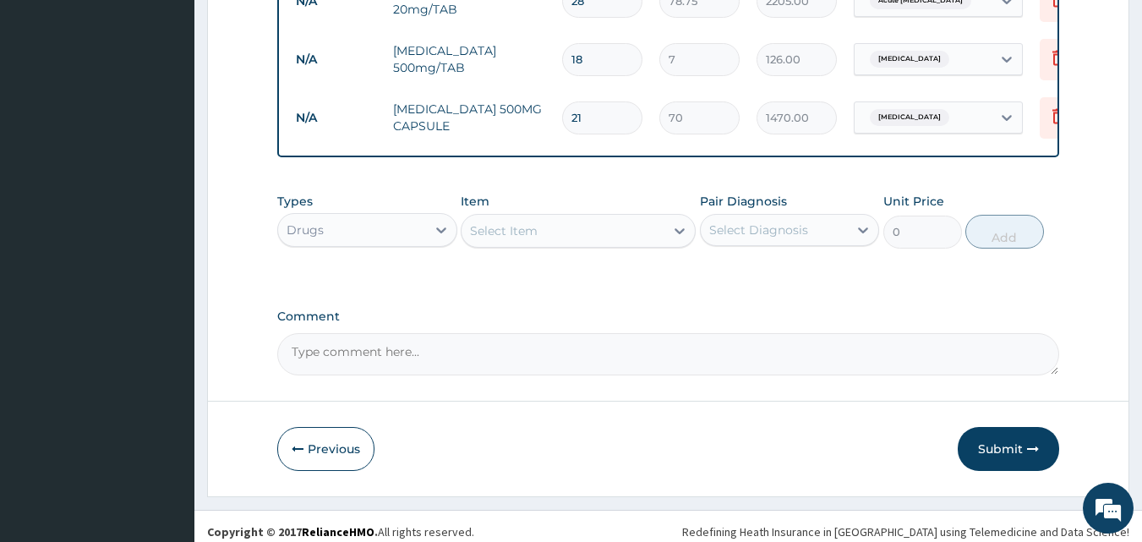
scroll to position [1367, 0]
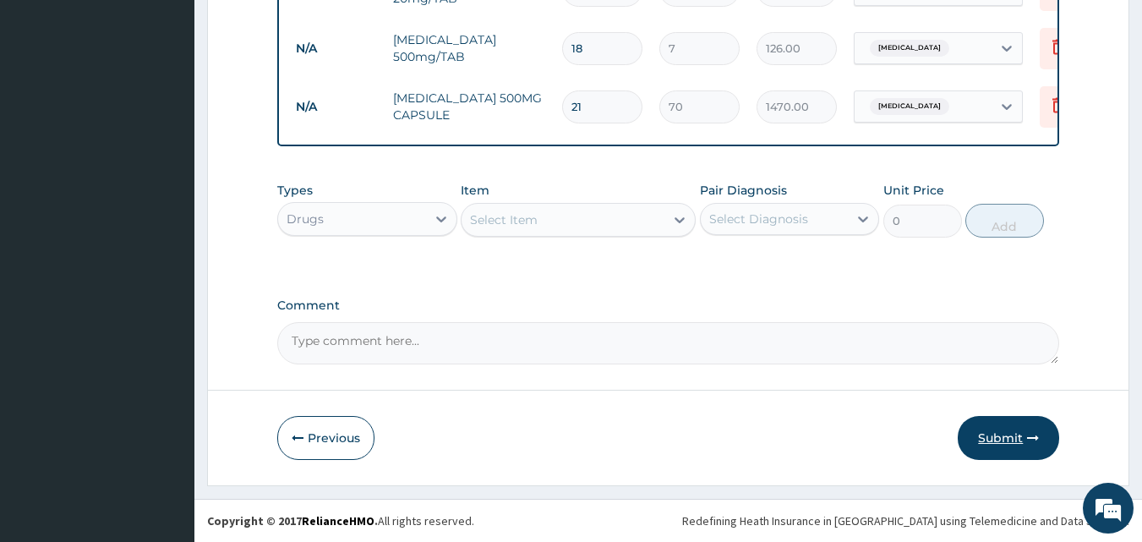
click at [999, 438] on button "Submit" at bounding box center [1007, 438] width 101 height 44
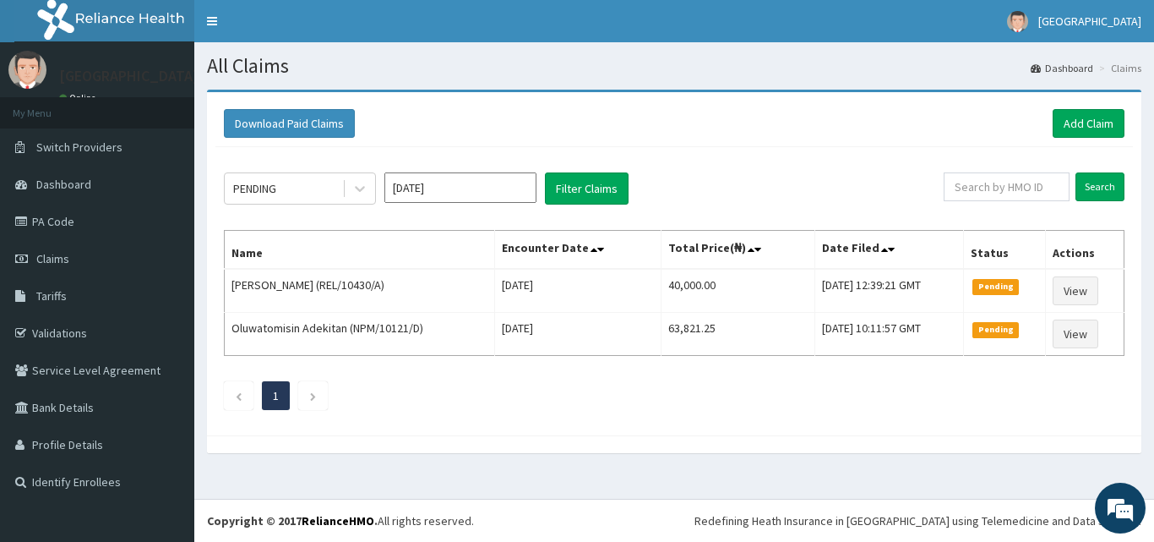
click at [432, 458] on div "Download Paid Claims Add Claim × Note you can only download claims within a max…" at bounding box center [674, 280] width 960 height 380
drag, startPoint x: 432, startPoint y: 458, endPoint x: 415, endPoint y: 463, distance: 17.6
click at [415, 466] on div "Download Paid Claims Add Claim × Note you can only download claims within a max…" at bounding box center [674, 280] width 960 height 380
click at [417, 462] on div "Download Paid Claims Add Claim × Note you can only download claims within a max…" at bounding box center [674, 280] width 960 height 380
click at [410, 466] on div "Download Paid Claims Add Claim × Note you can only download claims within a max…" at bounding box center [674, 280] width 960 height 380
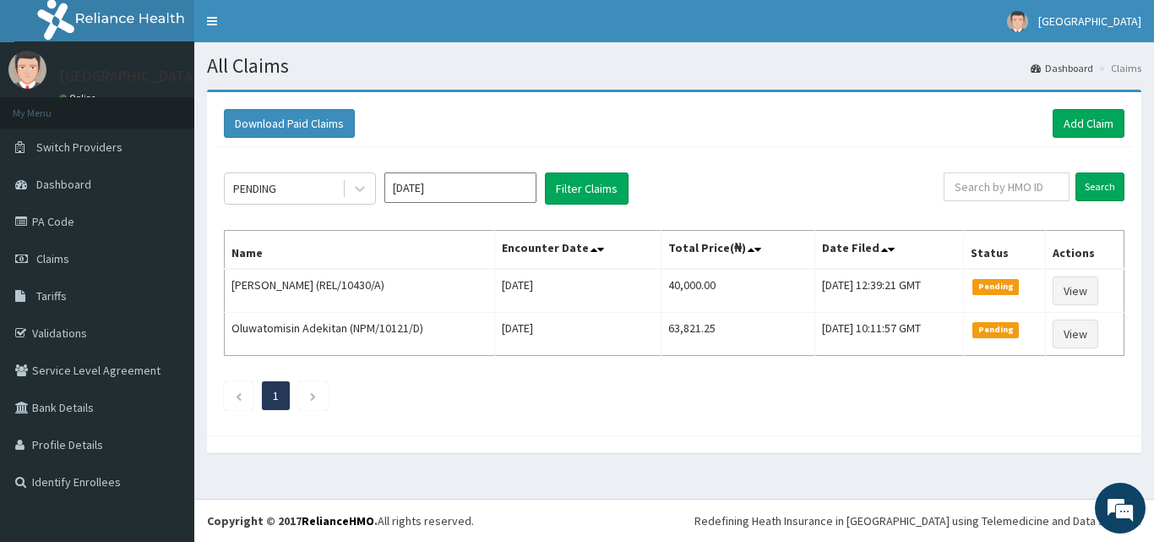
click at [386, 464] on div "Download Paid Claims Add Claim × Note you can only download claims within a max…" at bounding box center [674, 280] width 960 height 380
